Goal: Task Accomplishment & Management: Use online tool/utility

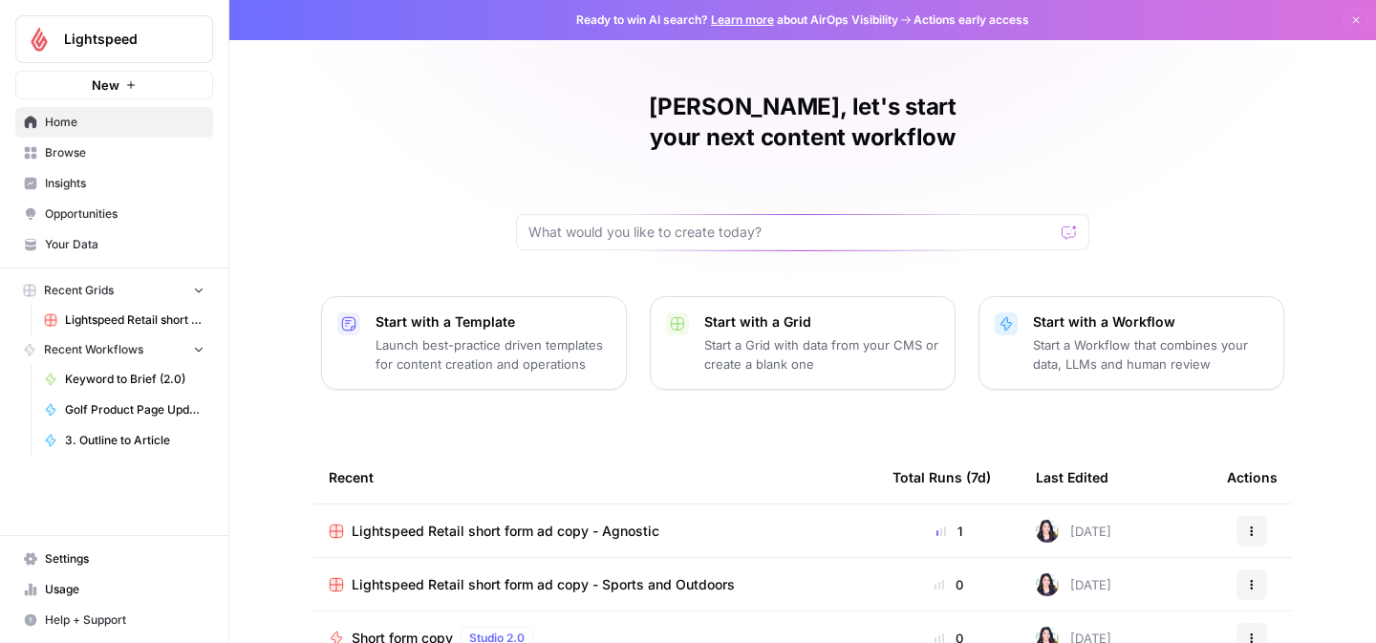
click at [63, 157] on span "Browse" at bounding box center [125, 152] width 160 height 17
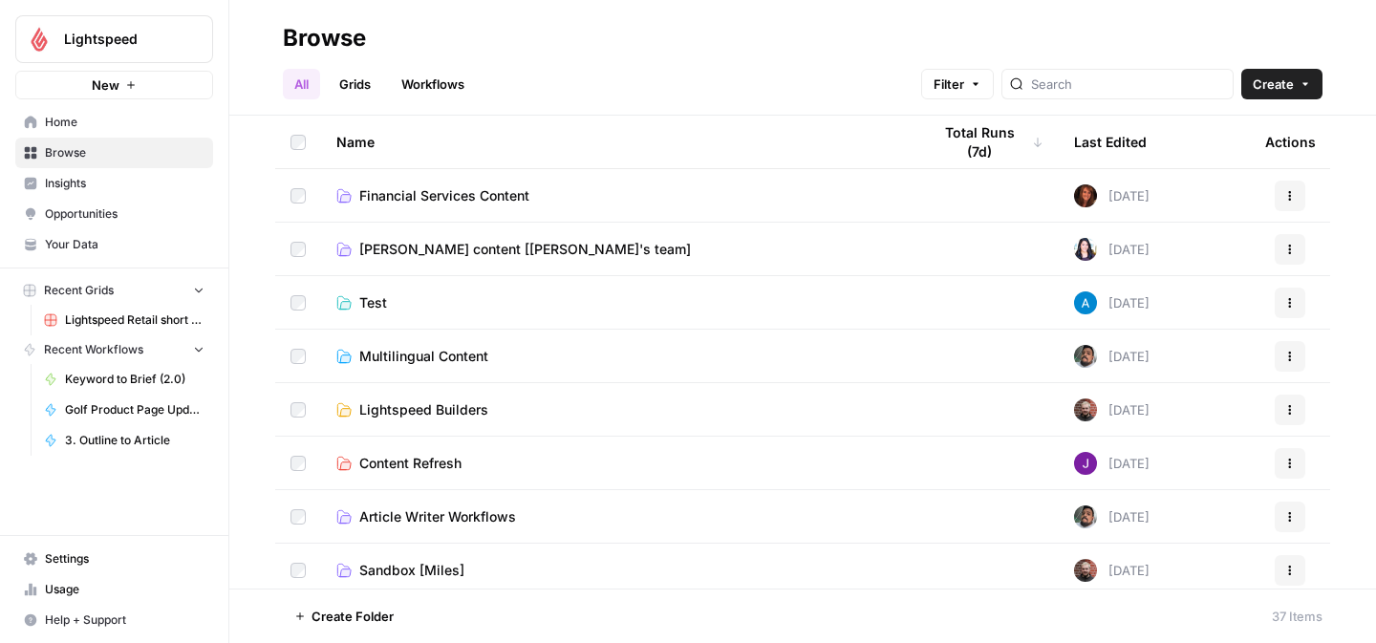
click at [485, 248] on span "[PERSON_NAME] content [[PERSON_NAME]'s team]" at bounding box center [525, 249] width 332 height 19
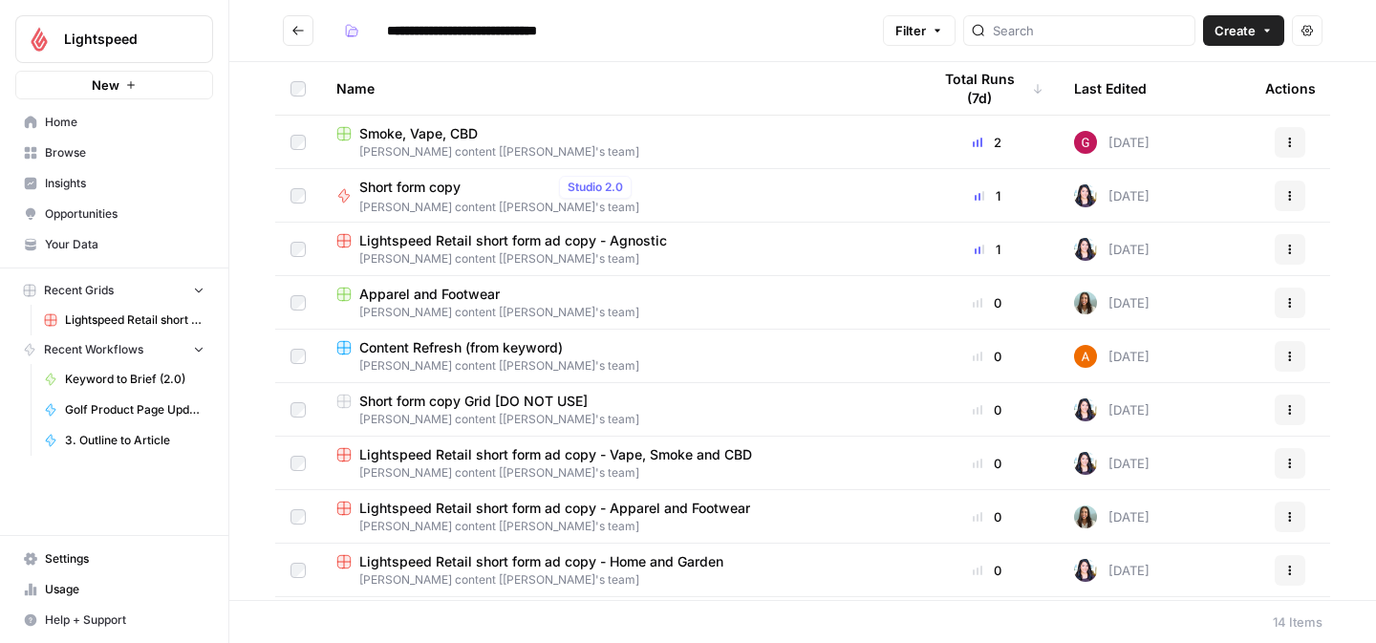
click at [72, 147] on span "Browse" at bounding box center [125, 152] width 160 height 17
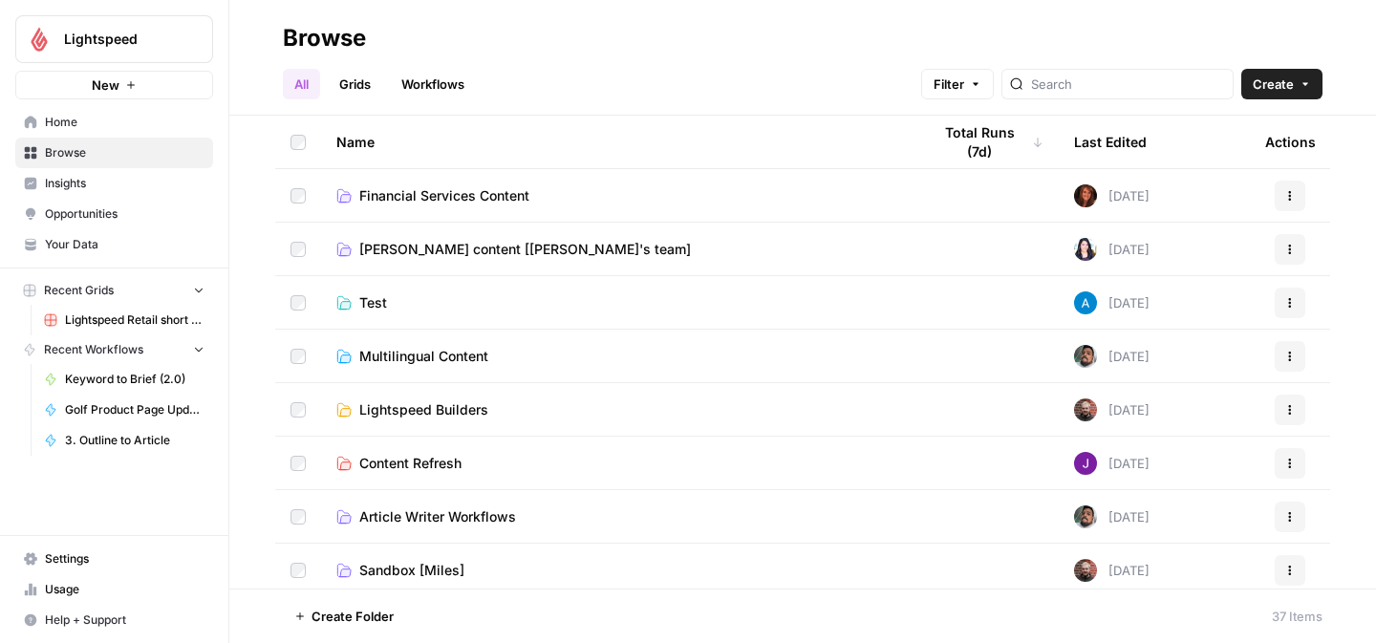
click at [350, 92] on link "Grids" at bounding box center [355, 84] width 54 height 31
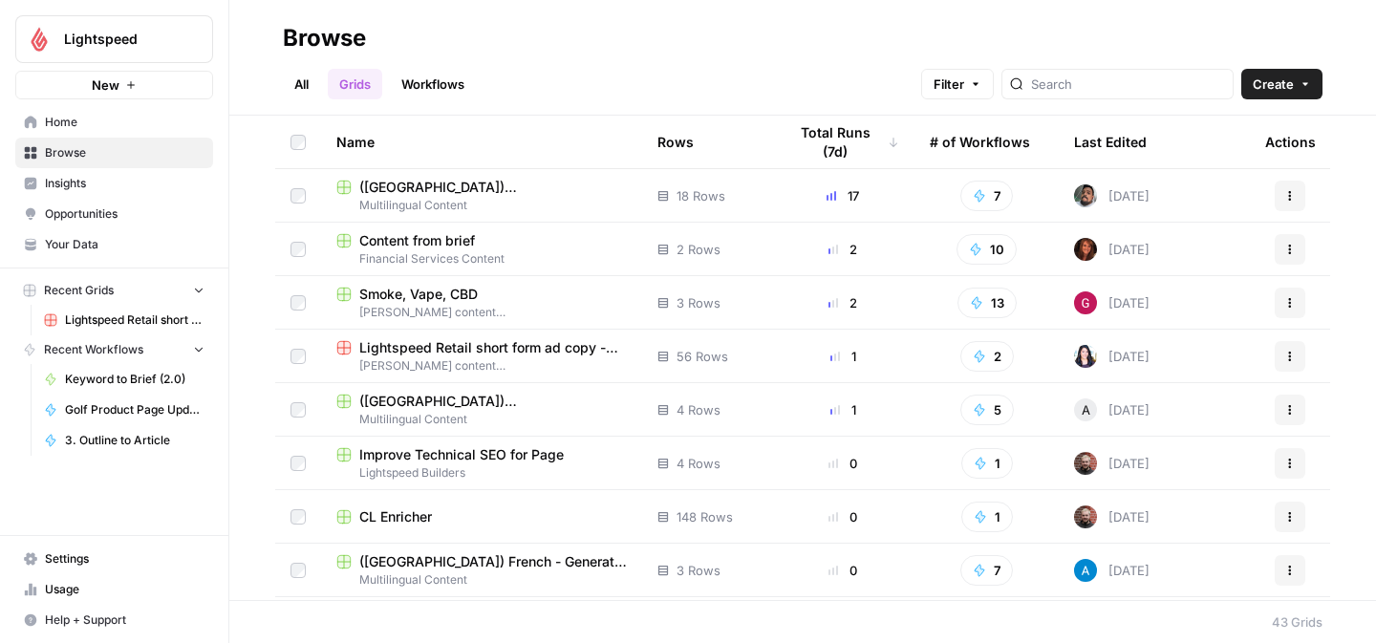
click at [68, 119] on span "Home" at bounding box center [125, 122] width 160 height 17
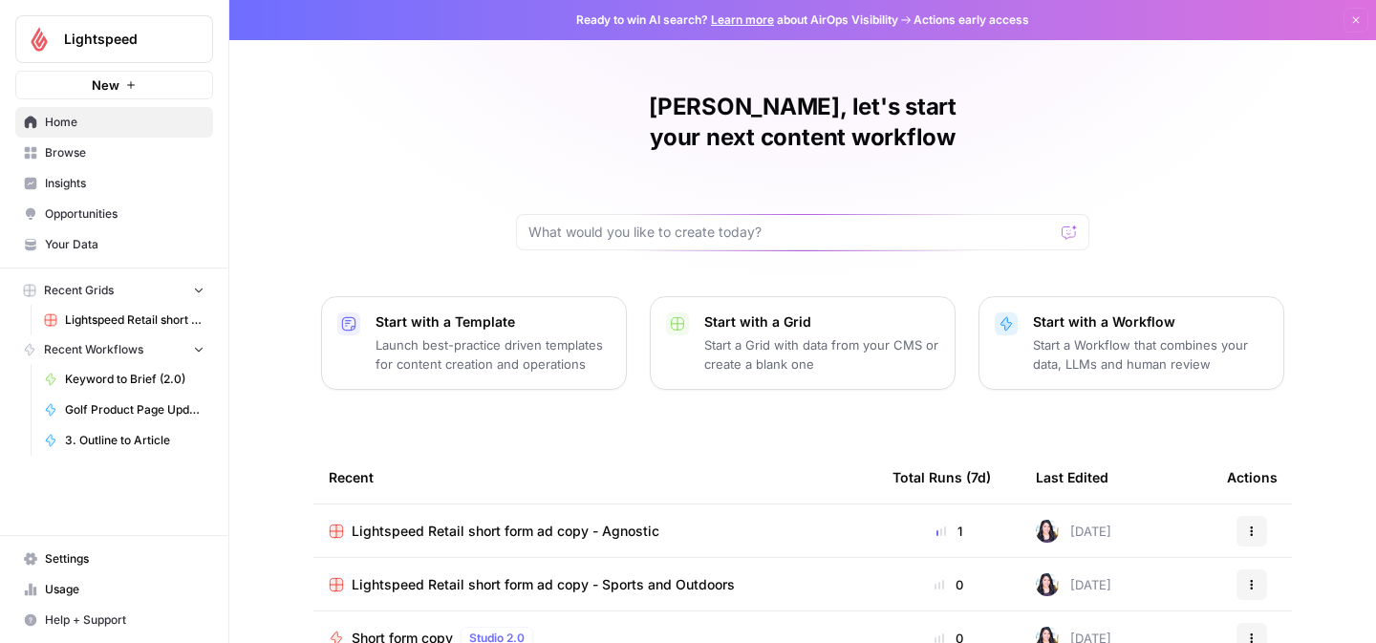
click at [95, 157] on span "Browse" at bounding box center [125, 152] width 160 height 17
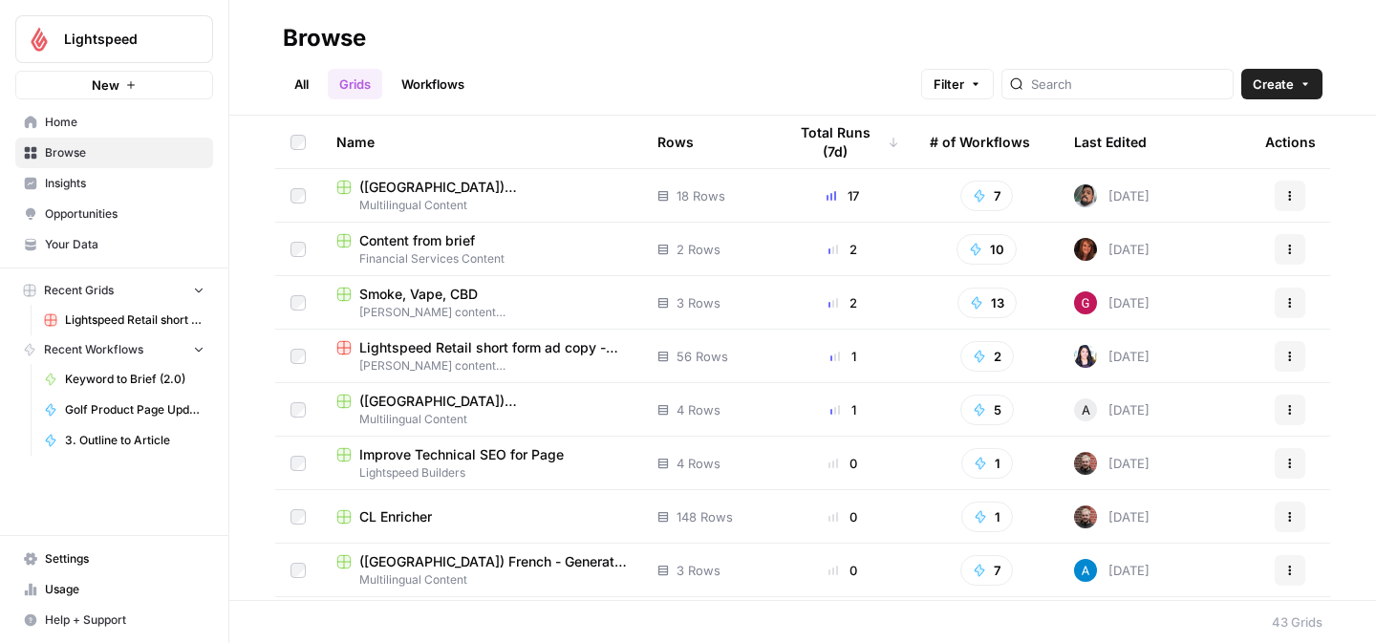
click at [300, 90] on link "All" at bounding box center [301, 84] width 37 height 31
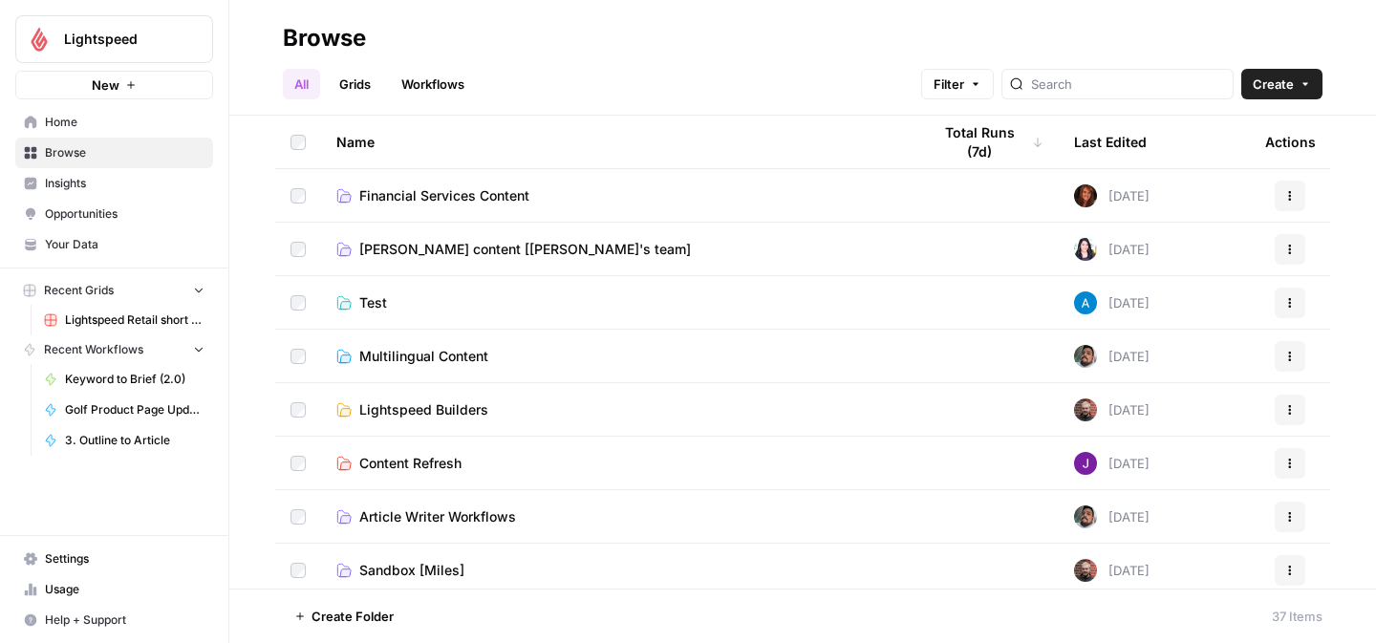
click at [454, 250] on span "[PERSON_NAME] content [[PERSON_NAME]'s team]" at bounding box center [525, 249] width 332 height 19
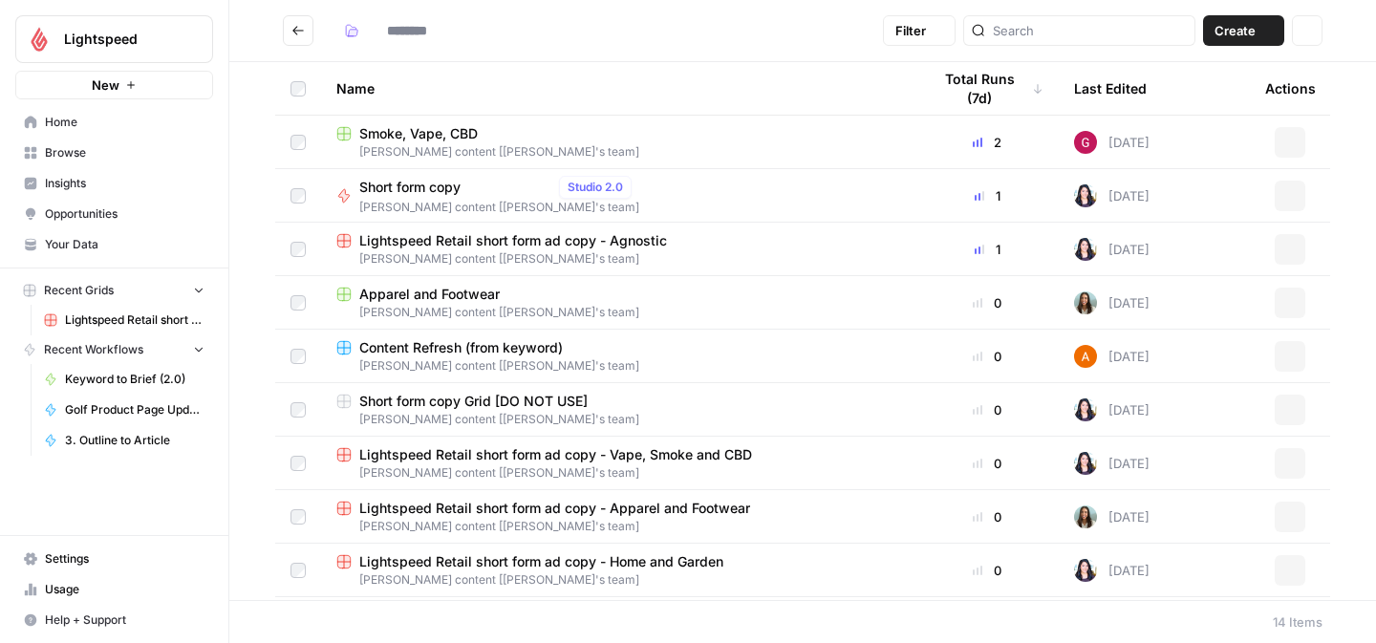
type input "**********"
click at [435, 298] on span "Apparel and Footwear" at bounding box center [429, 294] width 140 height 19
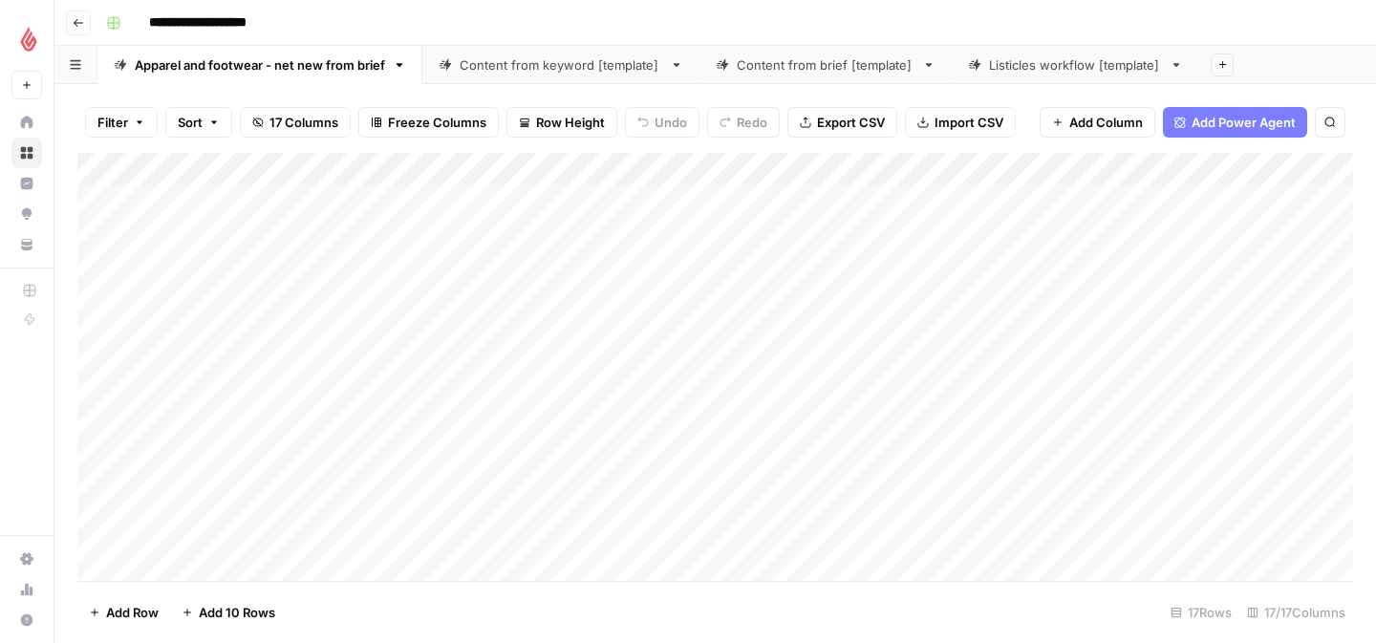
click at [75, 22] on icon "button" at bounding box center [79, 23] width 10 height 8
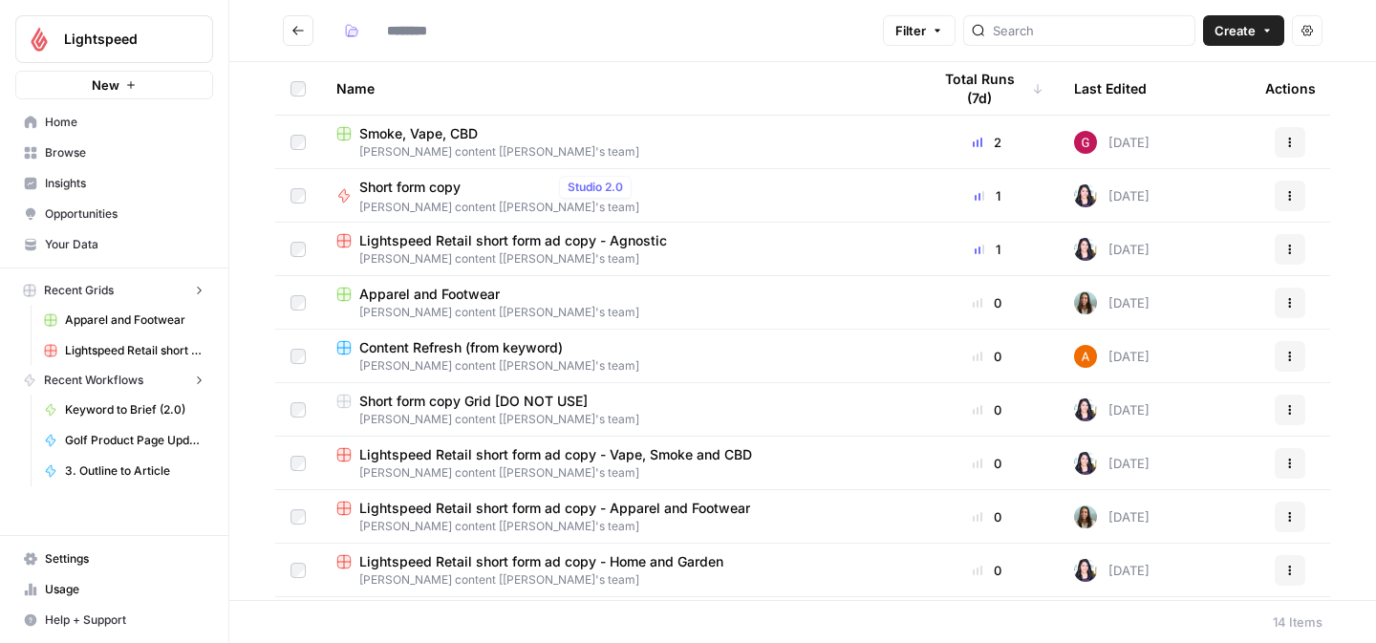
type input "**********"
click at [1294, 304] on icon "button" at bounding box center [1289, 302] width 11 height 11
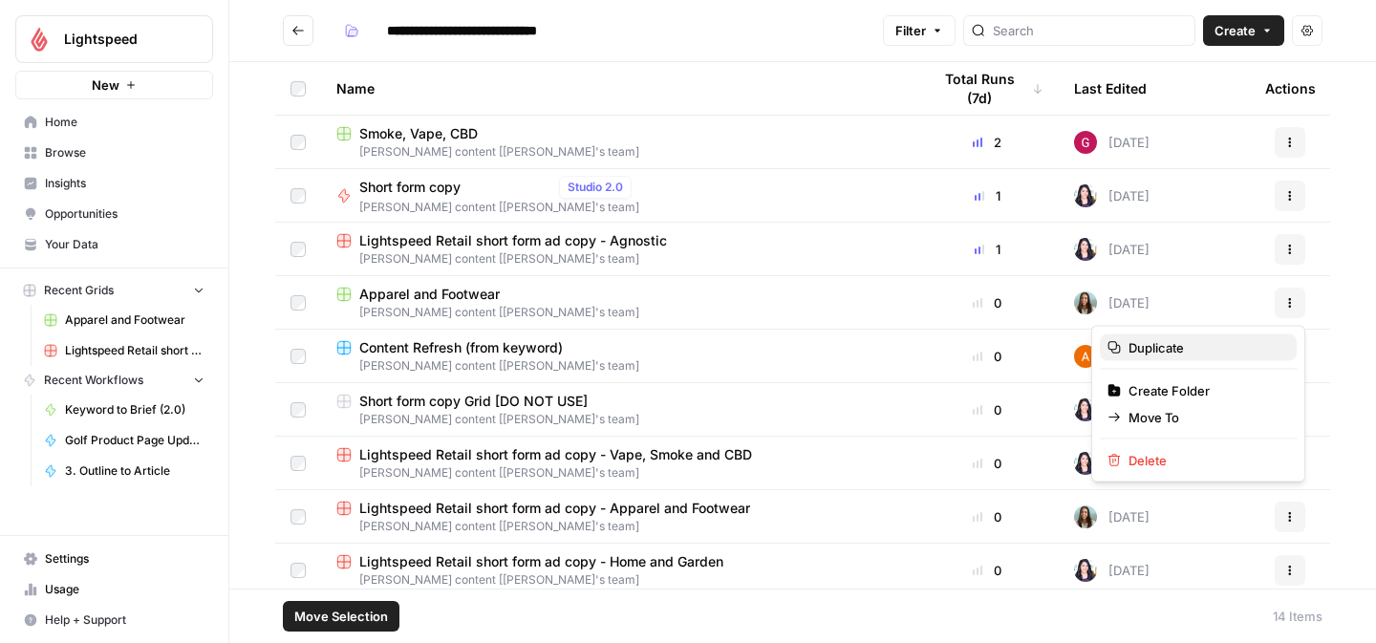
click at [1203, 345] on span "Duplicate" at bounding box center [1205, 347] width 153 height 19
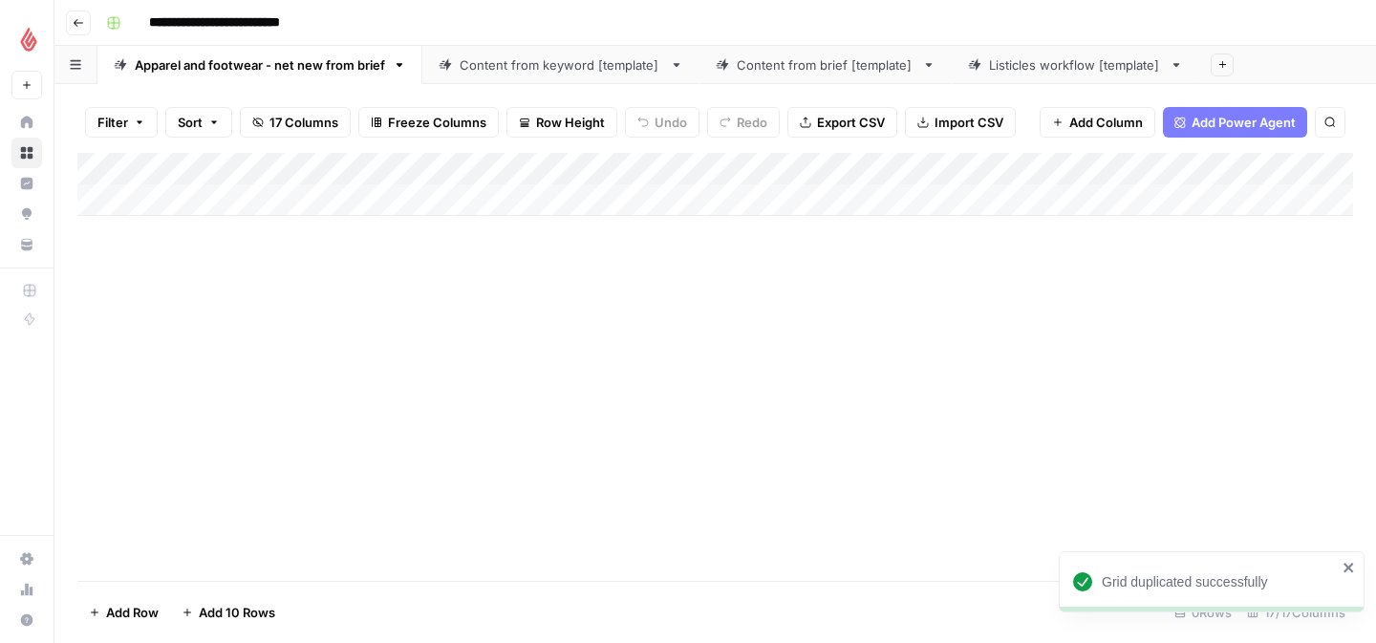
click at [278, 18] on input "**********" at bounding box center [243, 23] width 207 height 31
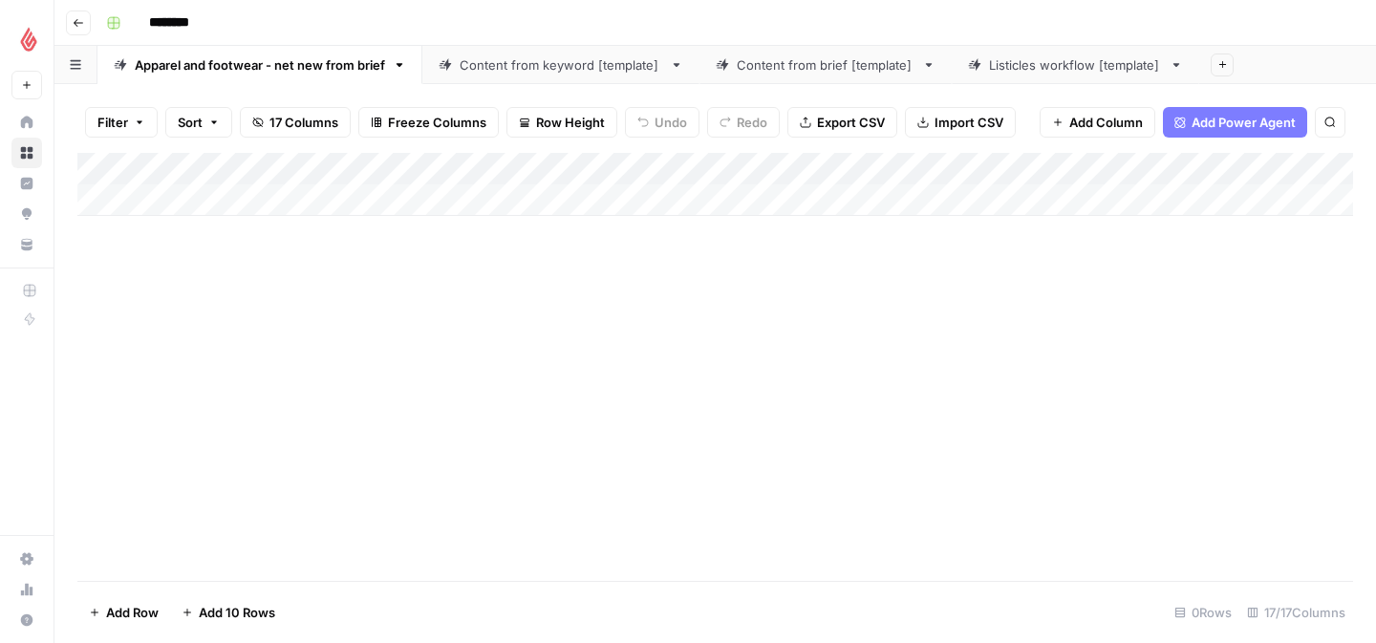
type input "********"
click at [311, 69] on div "Apparel and footwear - net new from brief" at bounding box center [260, 64] width 250 height 19
click at [260, 66] on input "**********" at bounding box center [262, 65] width 254 height 25
drag, startPoint x: 268, startPoint y: 66, endPoint x: 101, endPoint y: 66, distance: 166.3
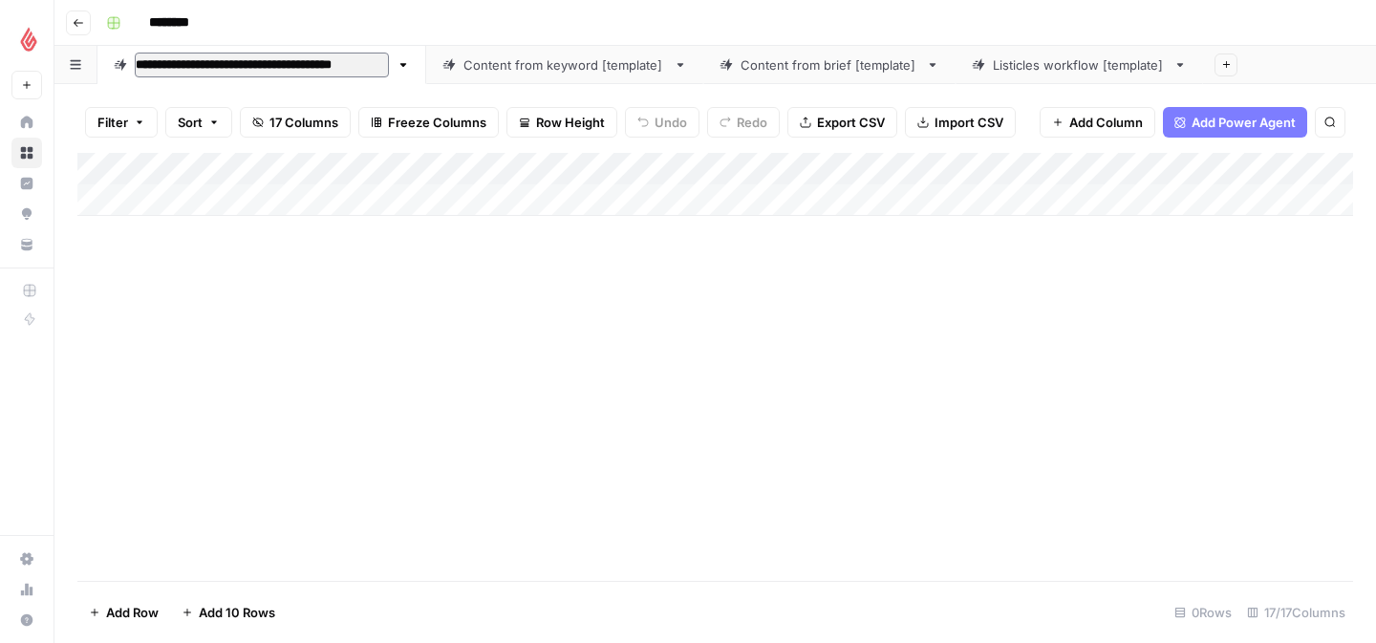
click at [101, 66] on link "**********" at bounding box center [261, 65] width 329 height 38
type input "**********"
click at [349, 431] on div "Add Column" at bounding box center [715, 367] width 1276 height 428
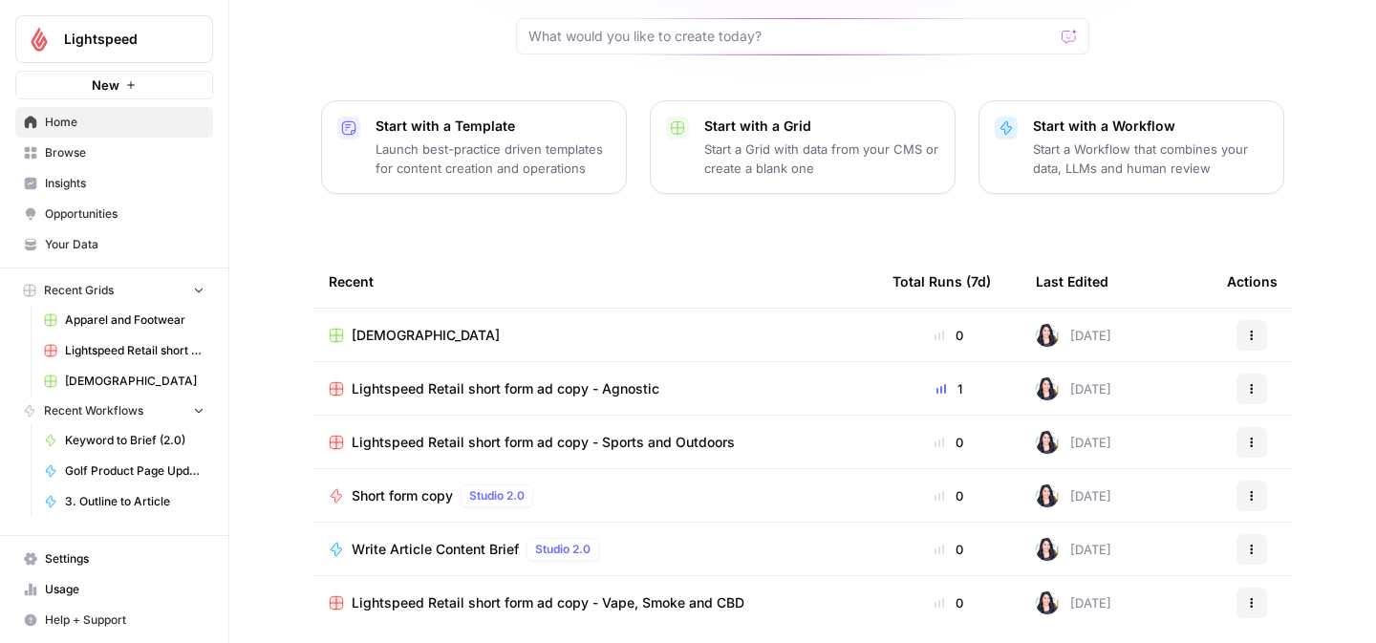
scroll to position [236, 0]
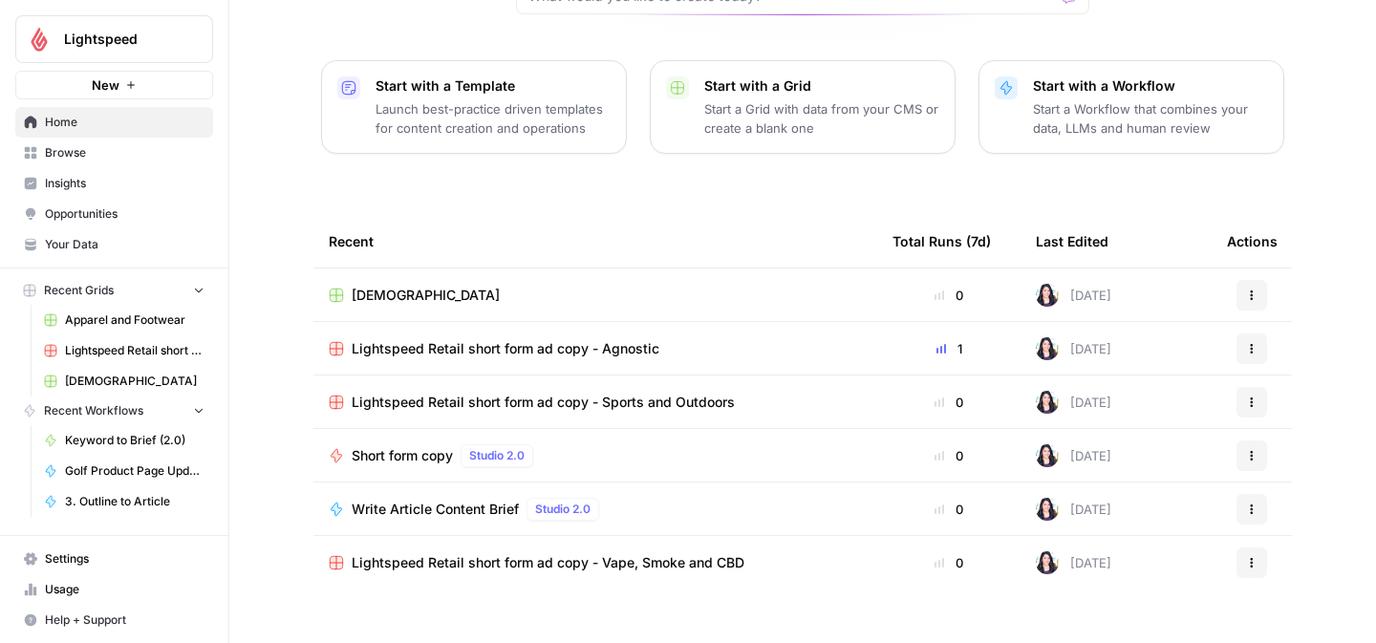
click at [76, 161] on link "Browse" at bounding box center [114, 153] width 198 height 31
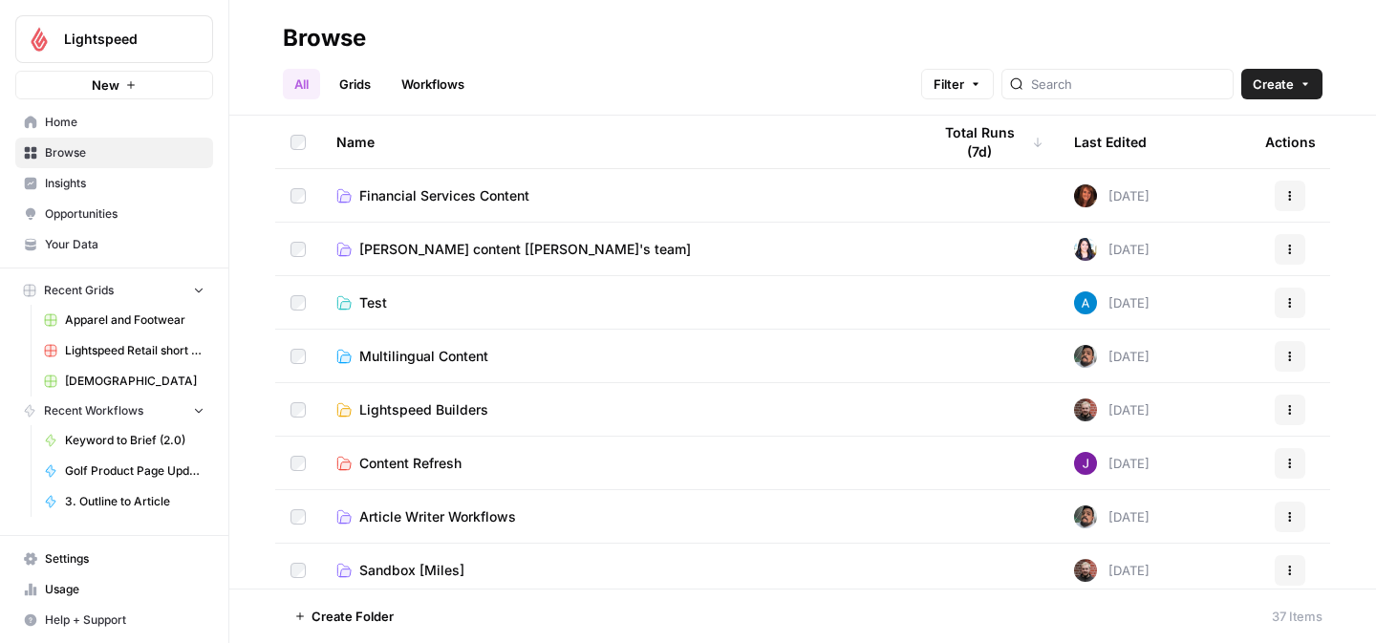
click at [474, 258] on span "[PERSON_NAME] content [[PERSON_NAME]'s team]" at bounding box center [525, 249] width 332 height 19
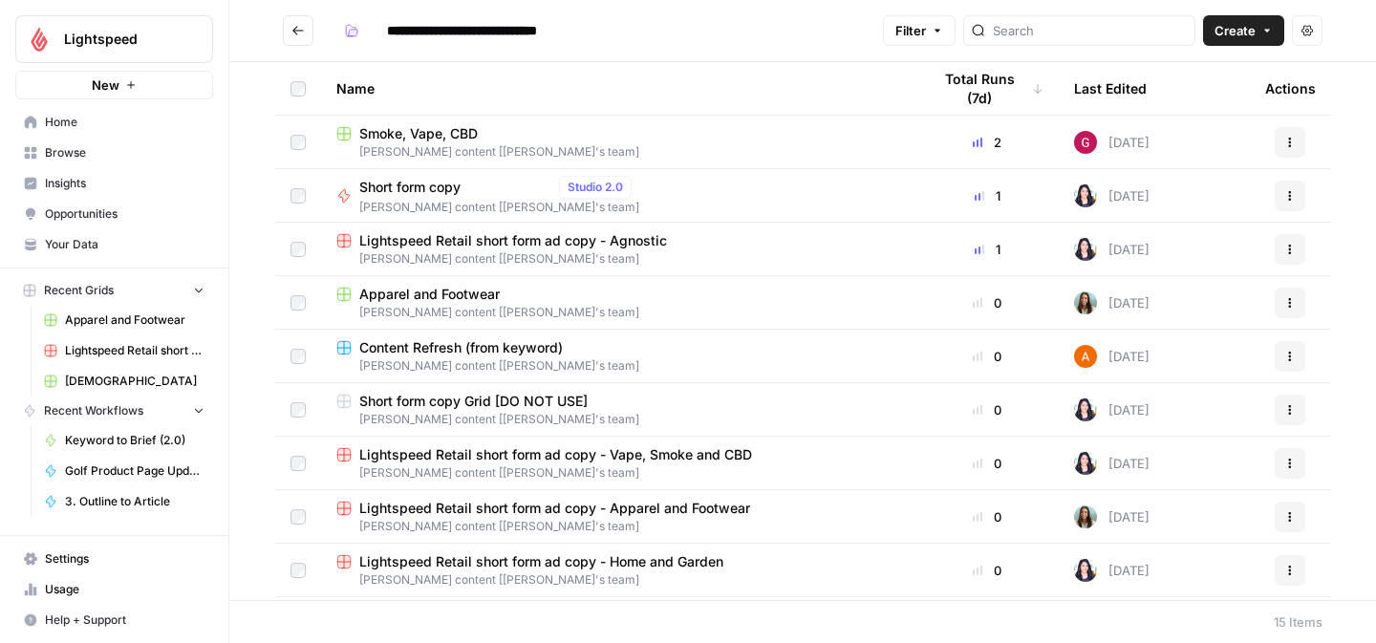
click at [435, 131] on span "Smoke, Vape, CBD" at bounding box center [418, 133] width 118 height 19
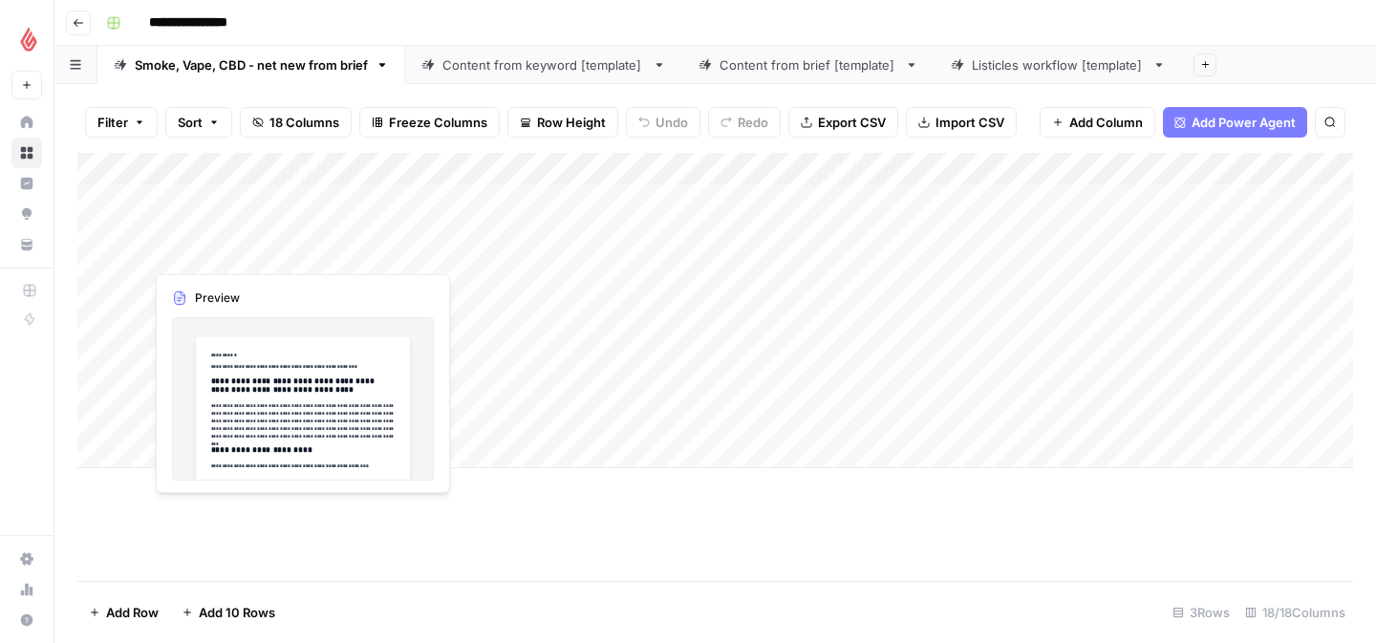
click at [225, 239] on div "Add Column" at bounding box center [715, 310] width 1276 height 315
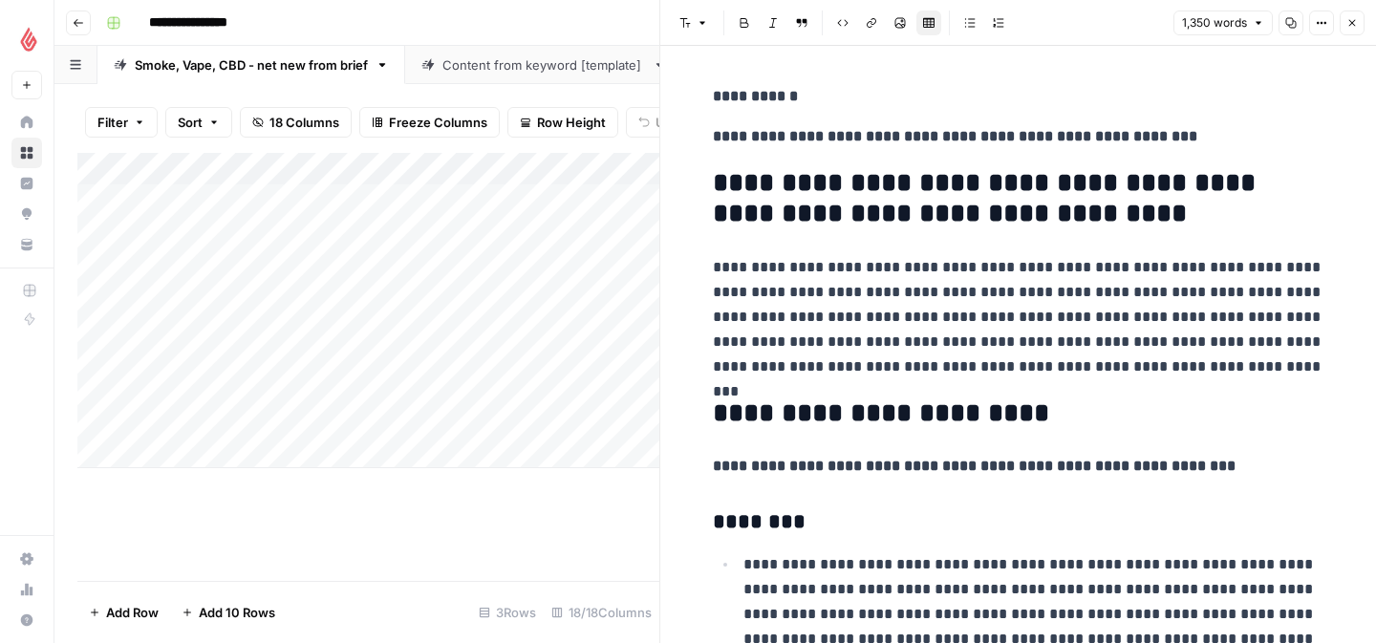
click at [89, 19] on button "Go back" at bounding box center [78, 23] width 25 height 25
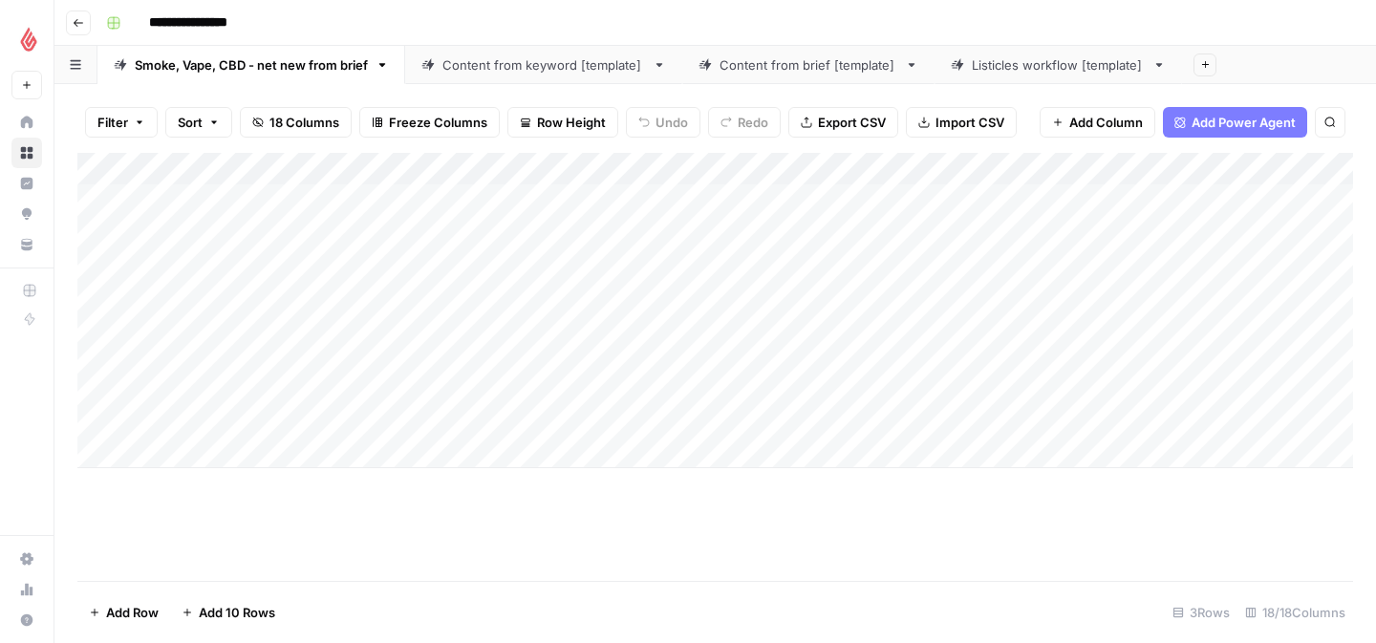
click at [78, 20] on icon "button" at bounding box center [78, 22] width 11 height 11
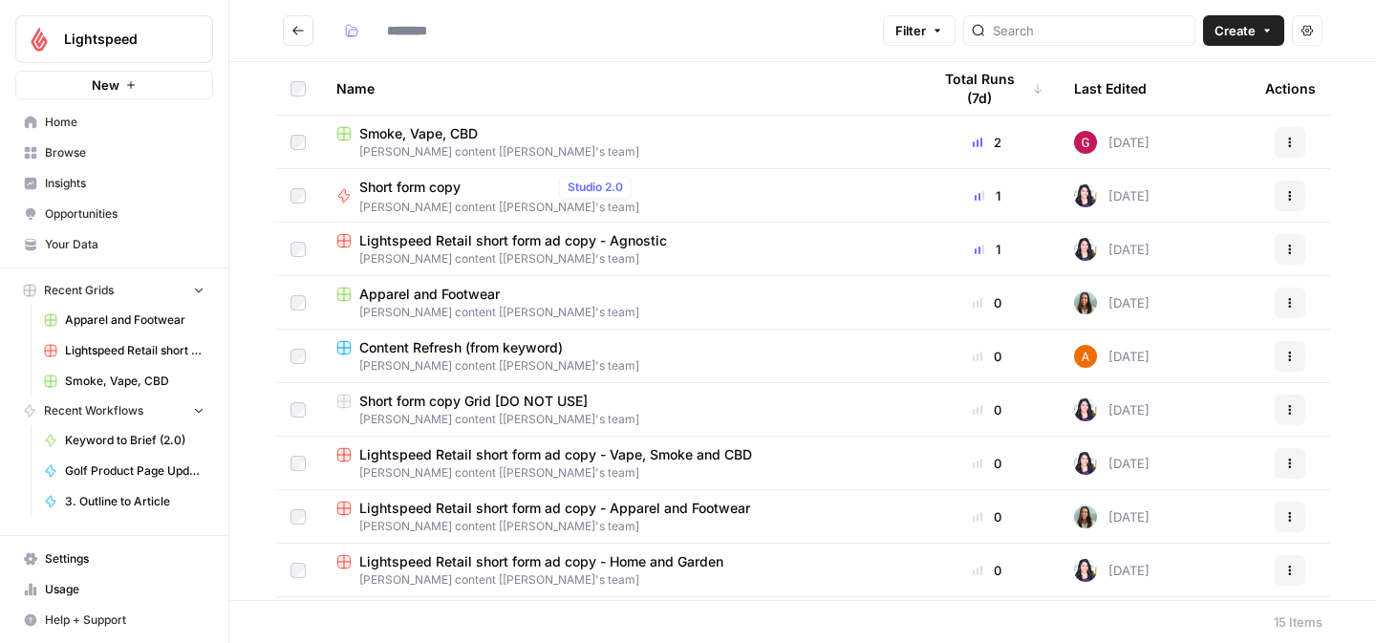
type input "**********"
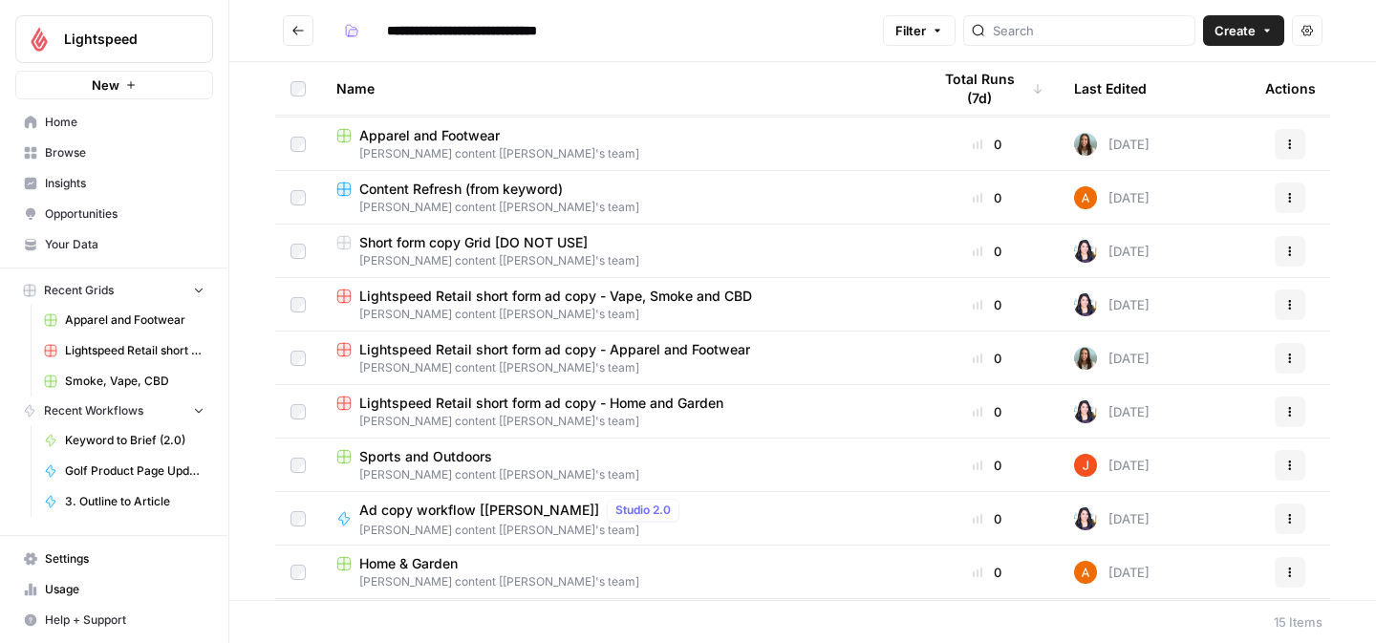
scroll to position [318, 0]
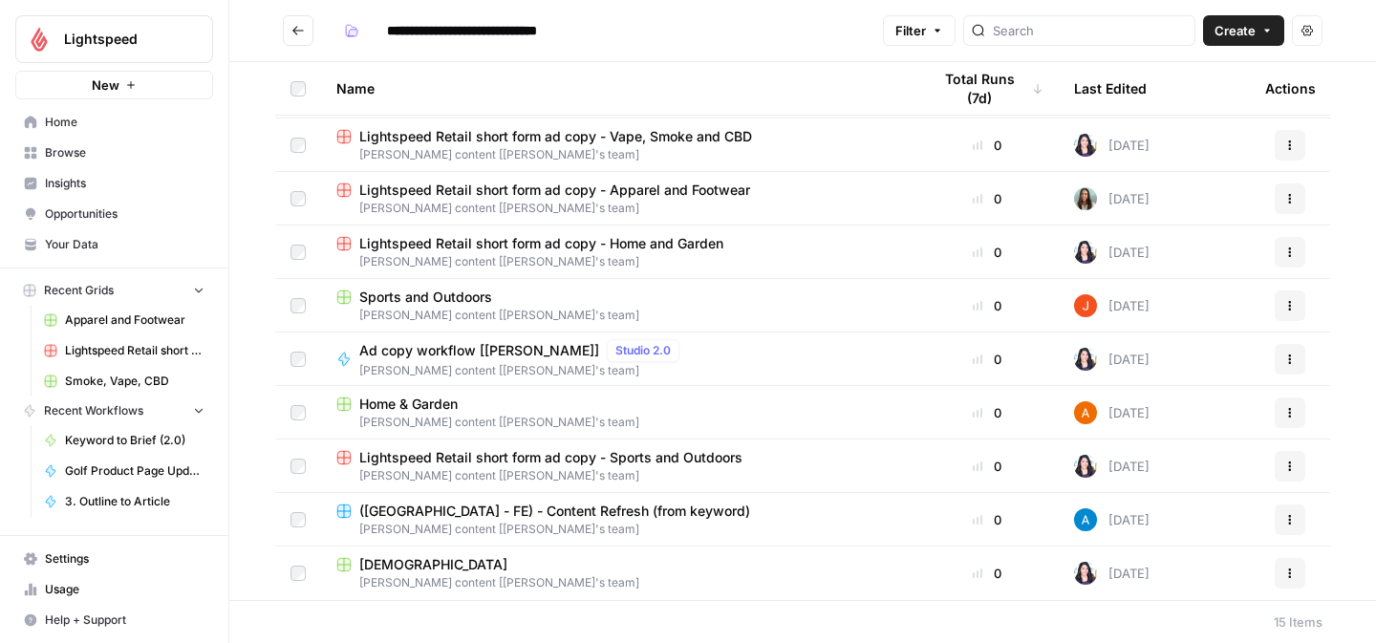
click at [439, 418] on span "[PERSON_NAME] content [[PERSON_NAME]'s team]" at bounding box center [618, 422] width 564 height 17
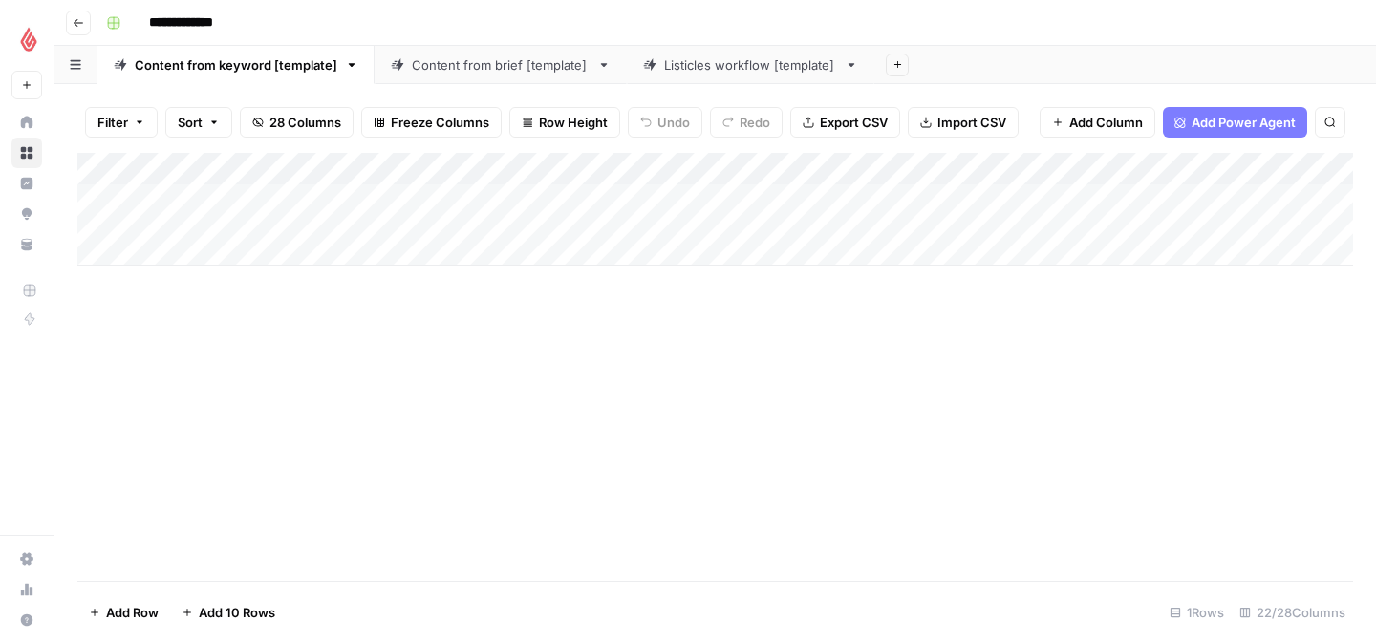
click at [268, 208] on div "Add Column" at bounding box center [715, 209] width 1276 height 113
click at [356, 477] on div "Add Column" at bounding box center [715, 367] width 1276 height 428
click at [455, 74] on link "Content from brief [template]" at bounding box center [501, 65] width 252 height 38
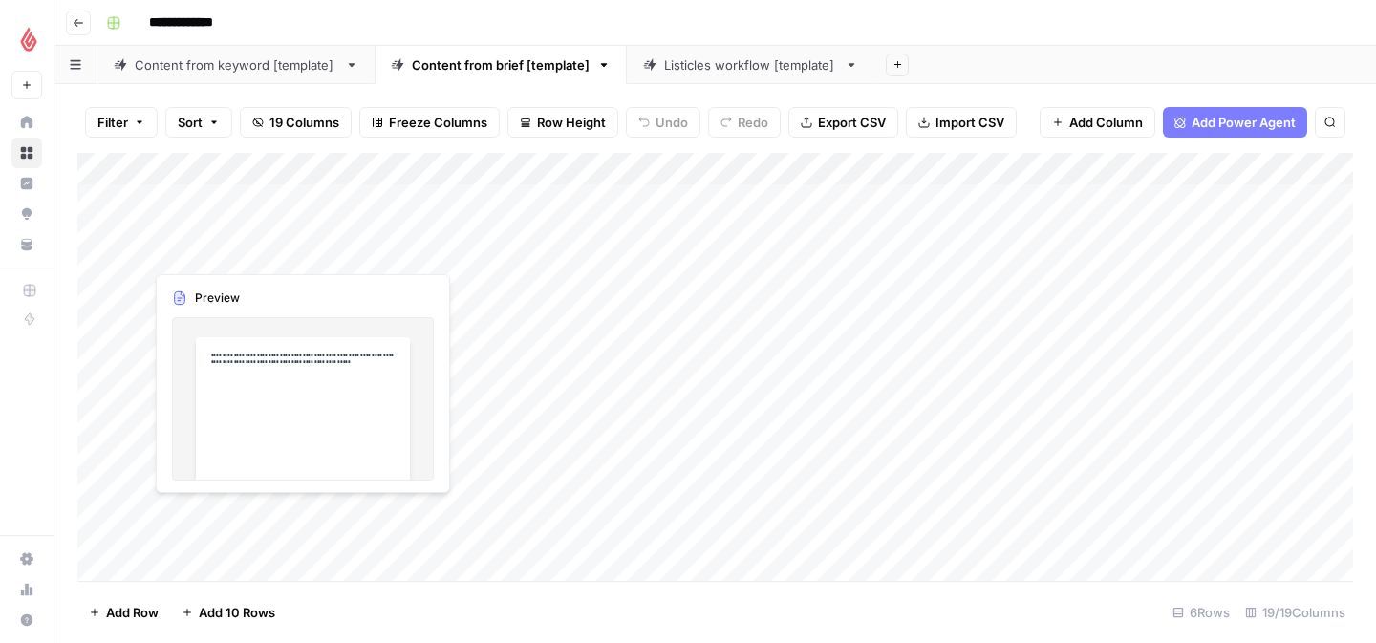
click at [199, 230] on div "Add Column" at bounding box center [715, 367] width 1276 height 428
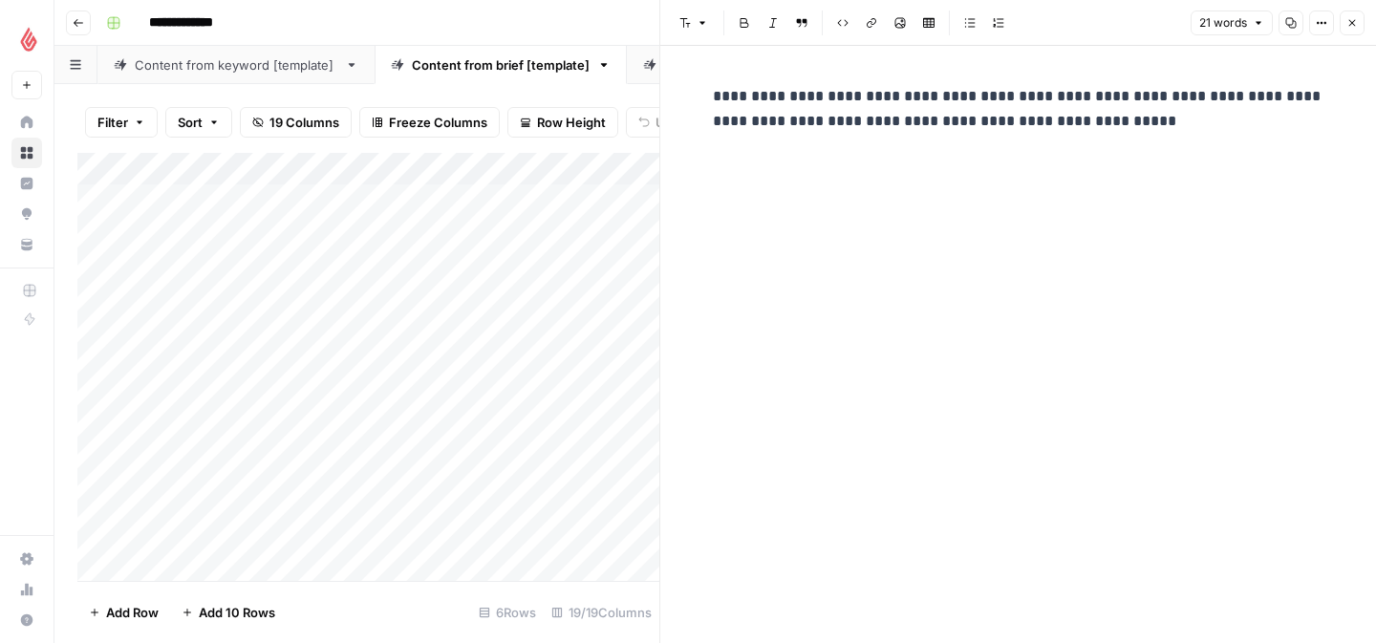
click at [210, 305] on div "Add Column" at bounding box center [368, 367] width 582 height 428
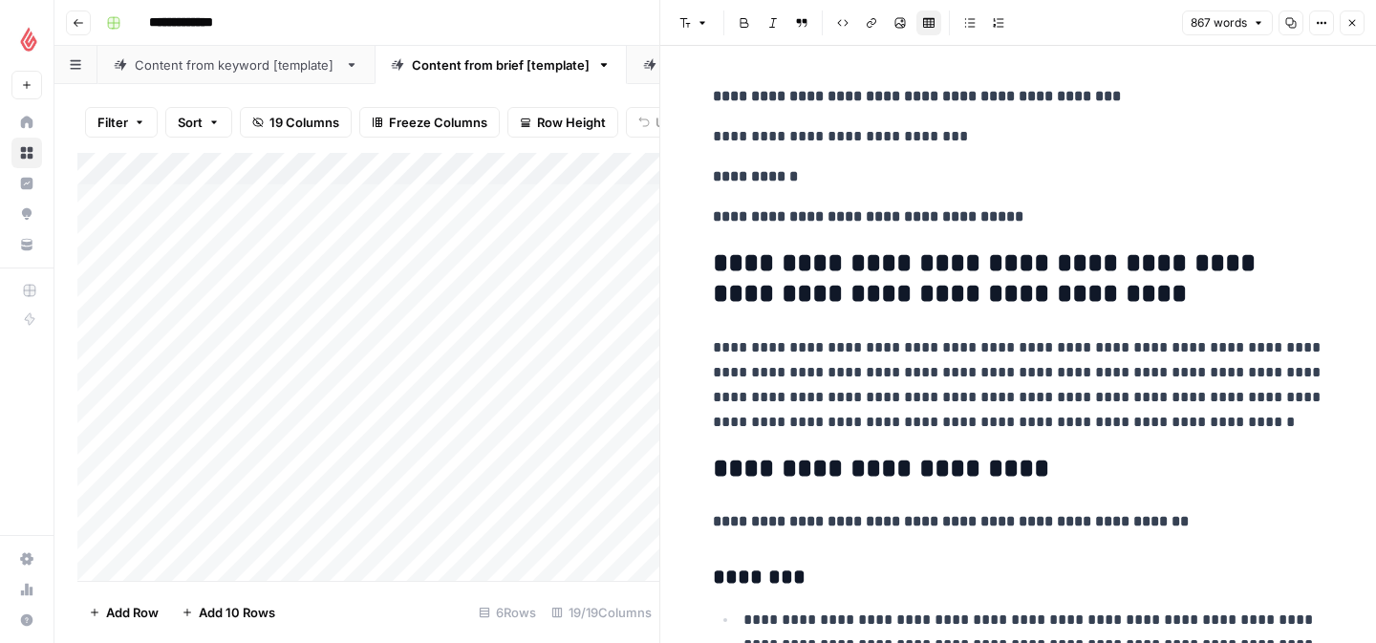
click at [1358, 26] on button "Close" at bounding box center [1352, 23] width 25 height 25
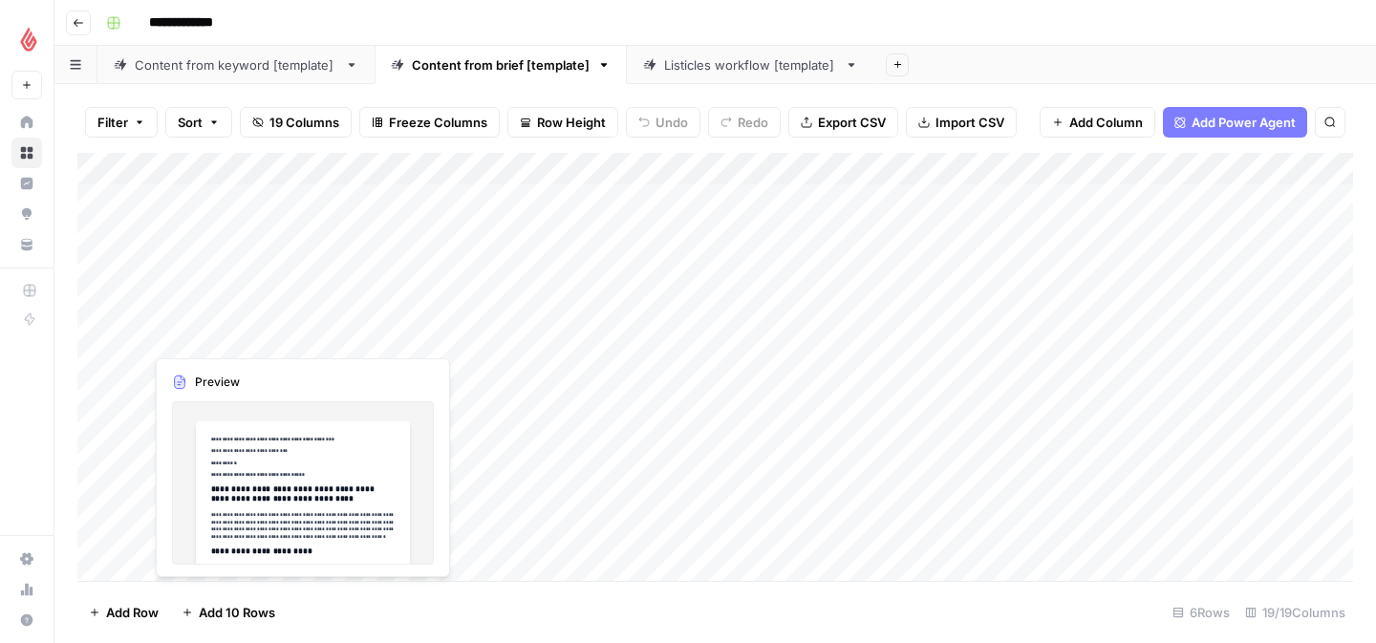
click at [223, 317] on div "Add Column" at bounding box center [715, 367] width 1276 height 428
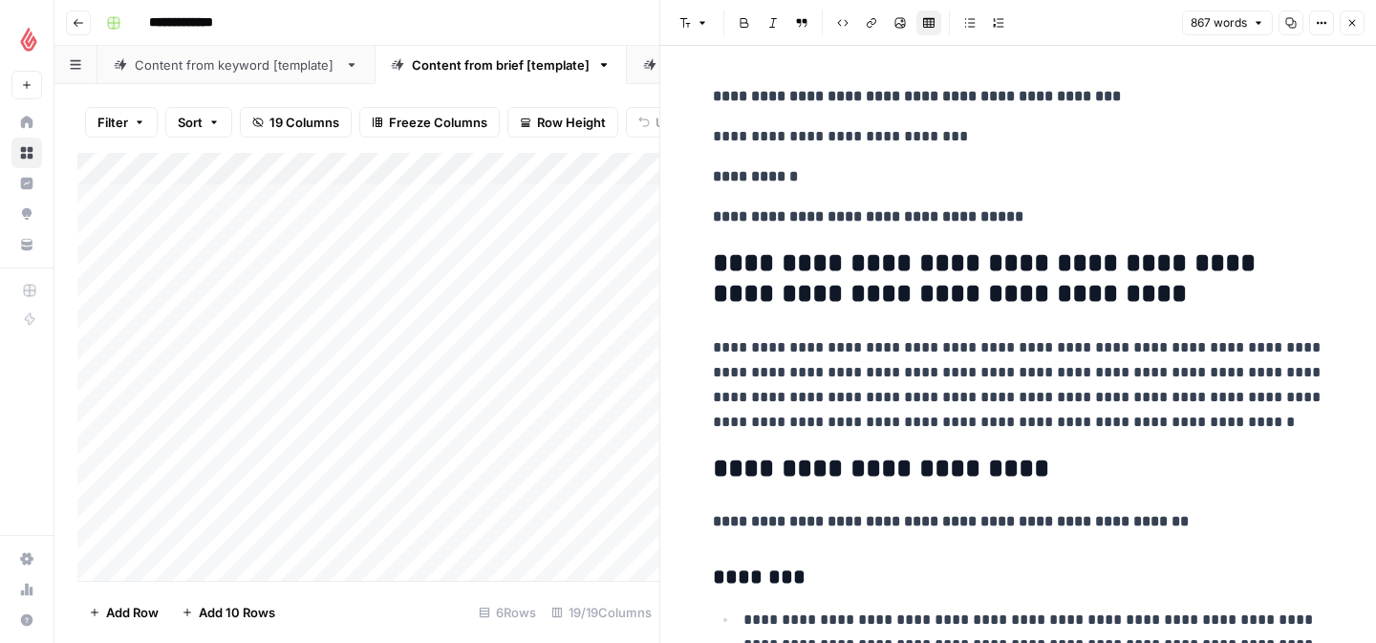
click at [209, 219] on div "Add Column" at bounding box center [368, 367] width 582 height 428
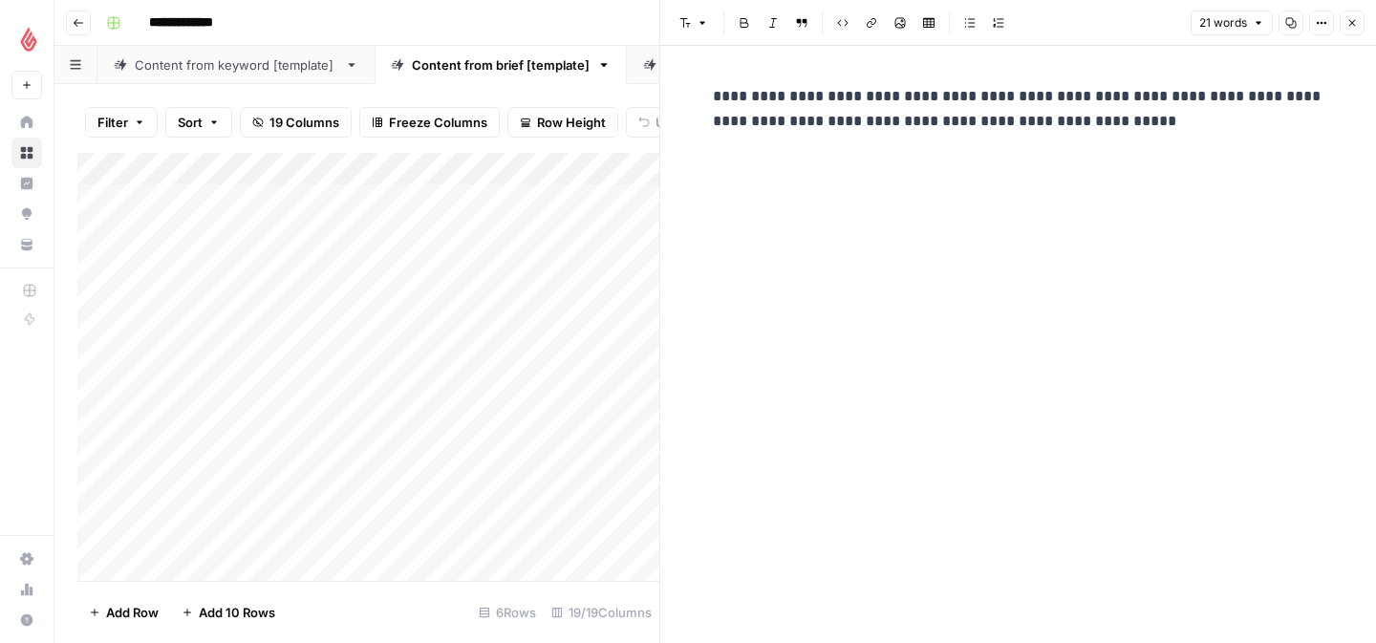
click at [1356, 26] on icon "button" at bounding box center [1351, 22] width 11 height 11
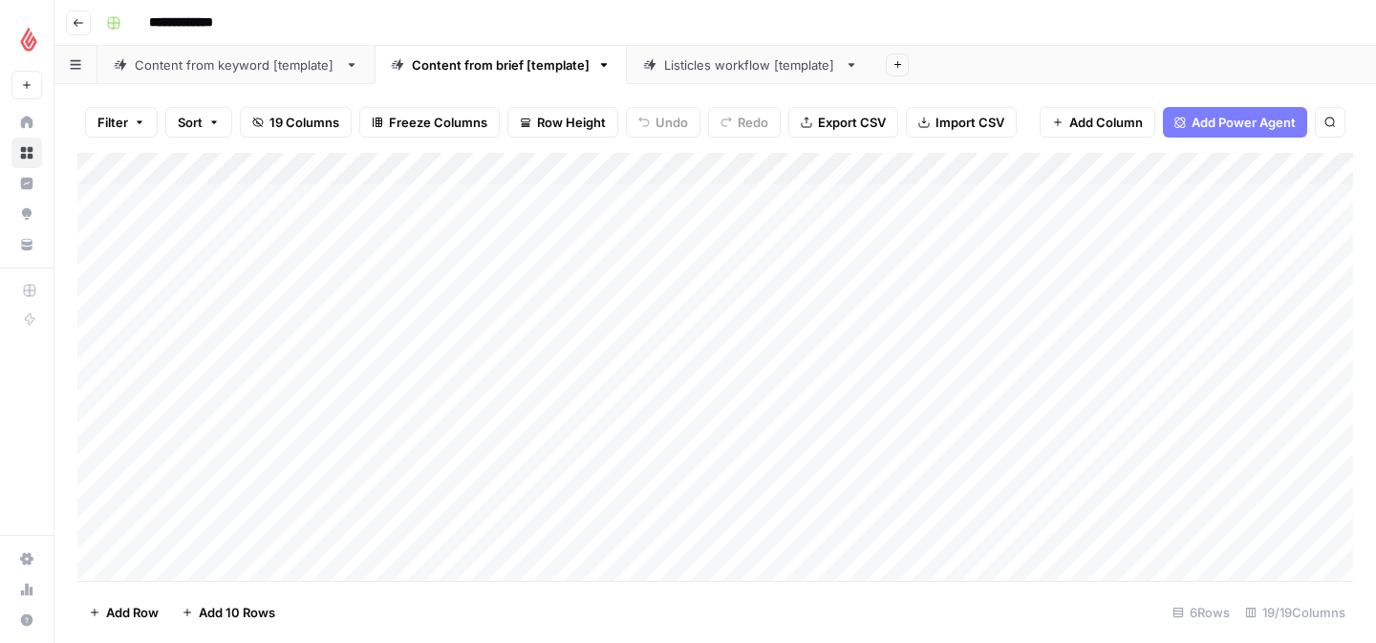
click at [699, 69] on div "Listicles workflow [template]" at bounding box center [750, 64] width 173 height 19
click at [266, 66] on div "Content from keyword [template]" at bounding box center [236, 64] width 203 height 19
